Goal: Task Accomplishment & Management: Manage account settings

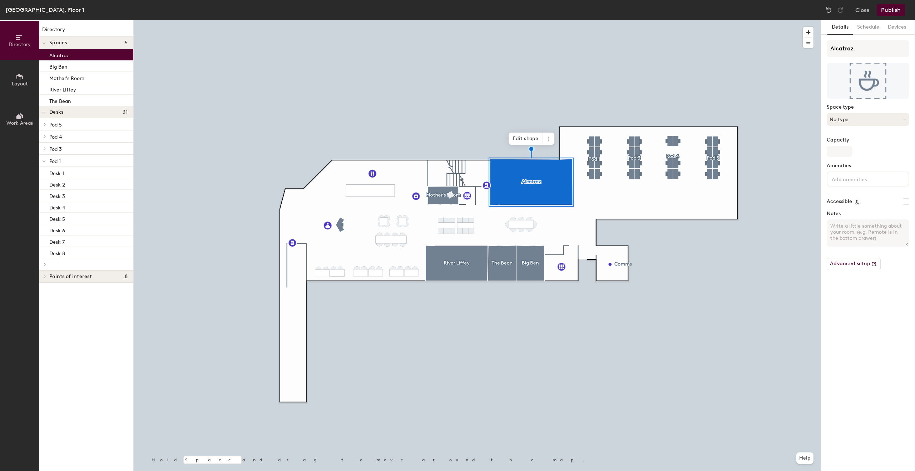
click at [845, 122] on button "No type" at bounding box center [867, 119] width 83 height 13
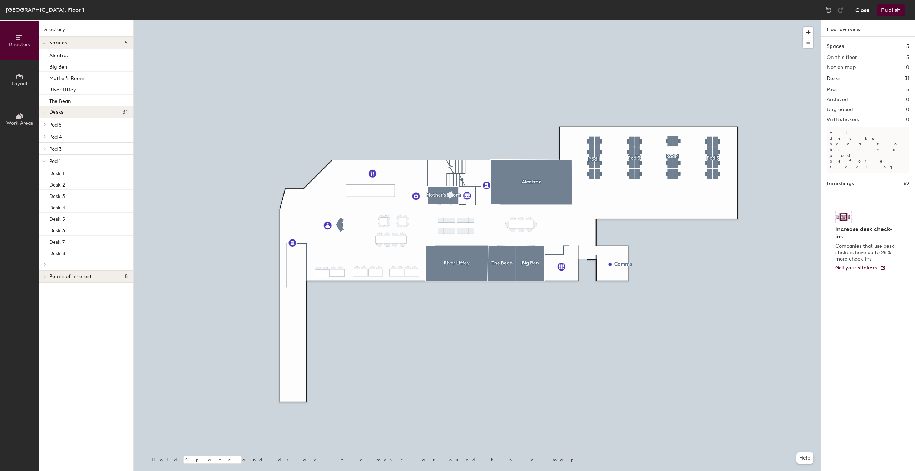
click at [862, 10] on button "Close" at bounding box center [862, 9] width 14 height 11
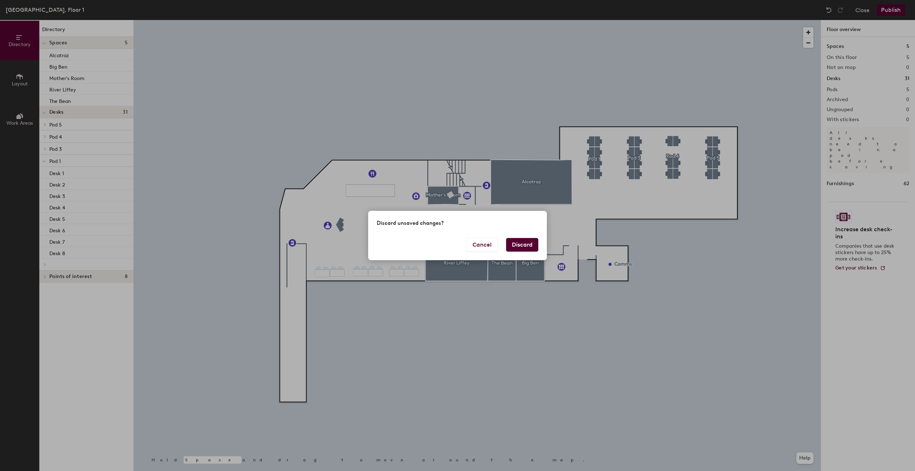
click at [518, 249] on button "Discard" at bounding box center [522, 245] width 32 height 14
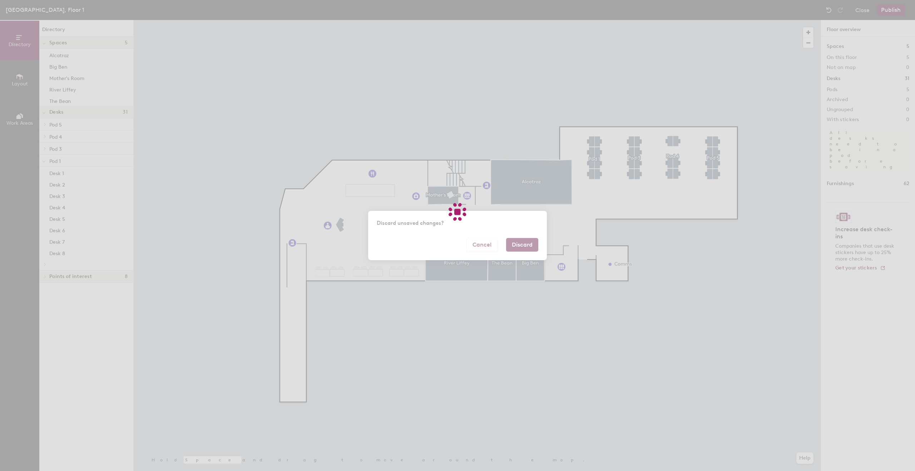
click at [521, 245] on div at bounding box center [457, 235] width 915 height 471
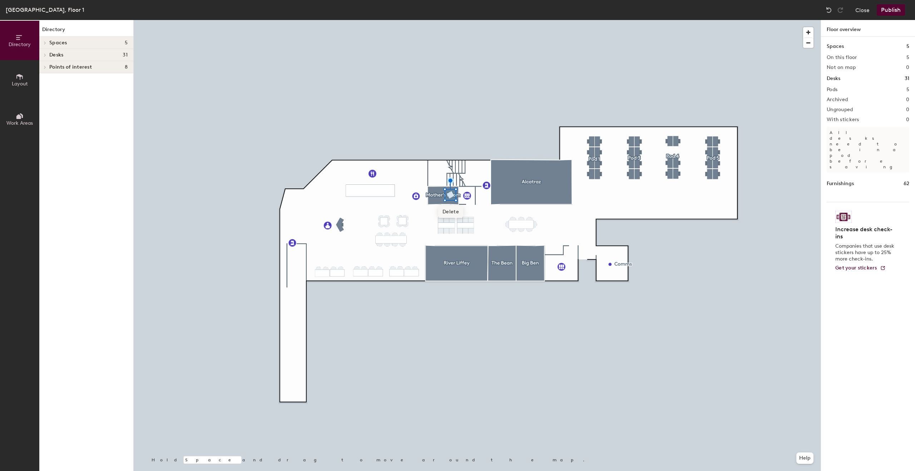
click at [447, 211] on span "Delete" at bounding box center [450, 212] width 25 height 12
click at [903, 13] on button "Publish" at bounding box center [890, 9] width 28 height 11
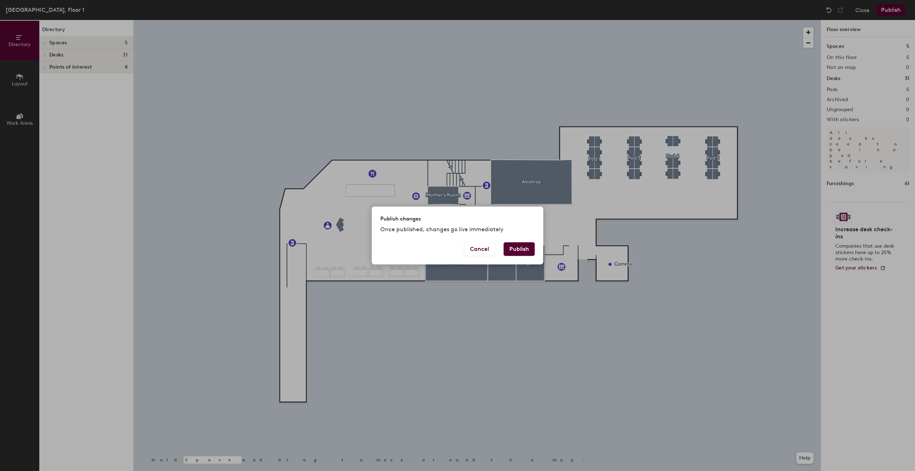
click at [516, 249] on button "Publish" at bounding box center [518, 249] width 31 height 14
